Goal: Task Accomplishment & Management: Use online tool/utility

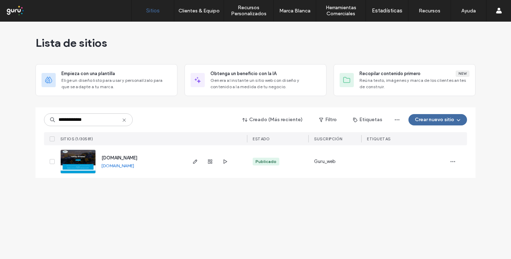
type input "**********"
click at [81, 158] on img at bounding box center [78, 174] width 35 height 48
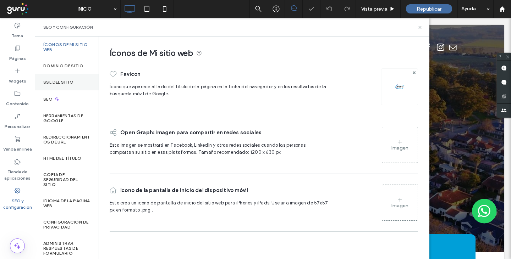
click at [61, 80] on label "SSL del sitio" at bounding box center [58, 82] width 30 height 5
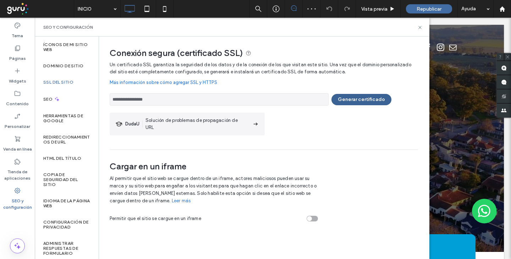
click at [354, 99] on button "Generar certificado" at bounding box center [361, 99] width 60 height 11
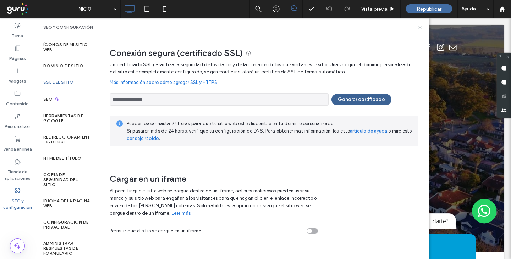
click at [360, 100] on button "Generar certificado" at bounding box center [361, 99] width 60 height 11
click at [357, 97] on button "Generar certificado" at bounding box center [361, 99] width 60 height 11
click at [371, 98] on button "Generar certificado" at bounding box center [361, 99] width 60 height 11
click at [363, 99] on button "Generar certificado" at bounding box center [361, 99] width 60 height 11
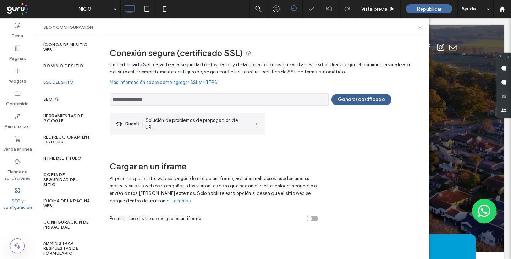
click at [363, 99] on div at bounding box center [255, 129] width 511 height 259
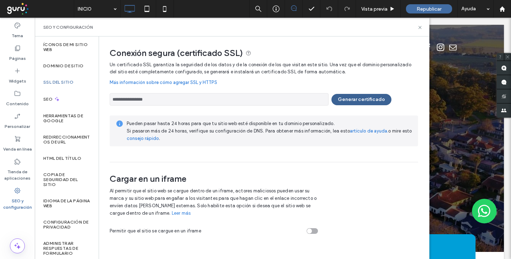
click at [366, 101] on button "Generar certificado" at bounding box center [361, 99] width 60 height 11
click at [359, 95] on button "Generar certificado" at bounding box center [361, 99] width 60 height 11
click at [351, 99] on button "Generar certificado" at bounding box center [361, 99] width 60 height 11
